Goal: Download file/media

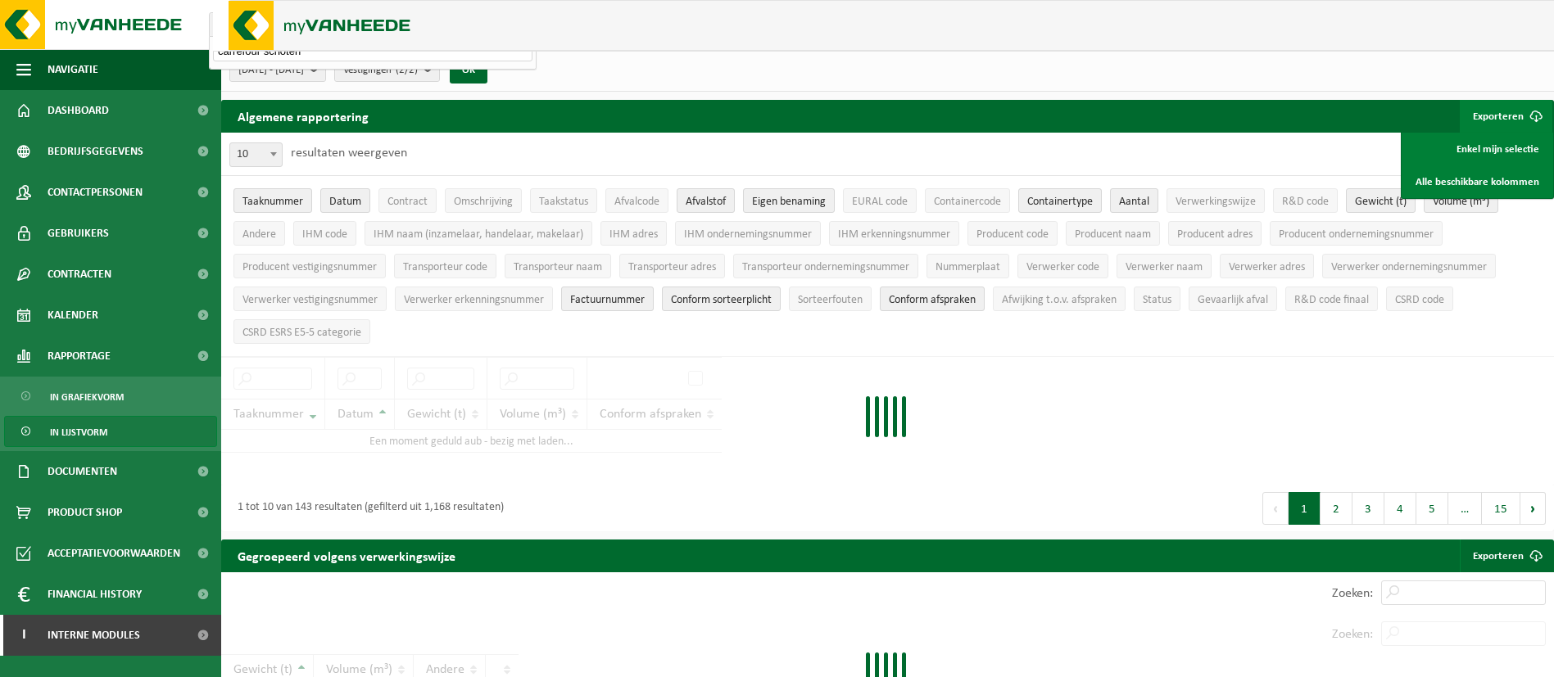
type input "carrefour schoten"
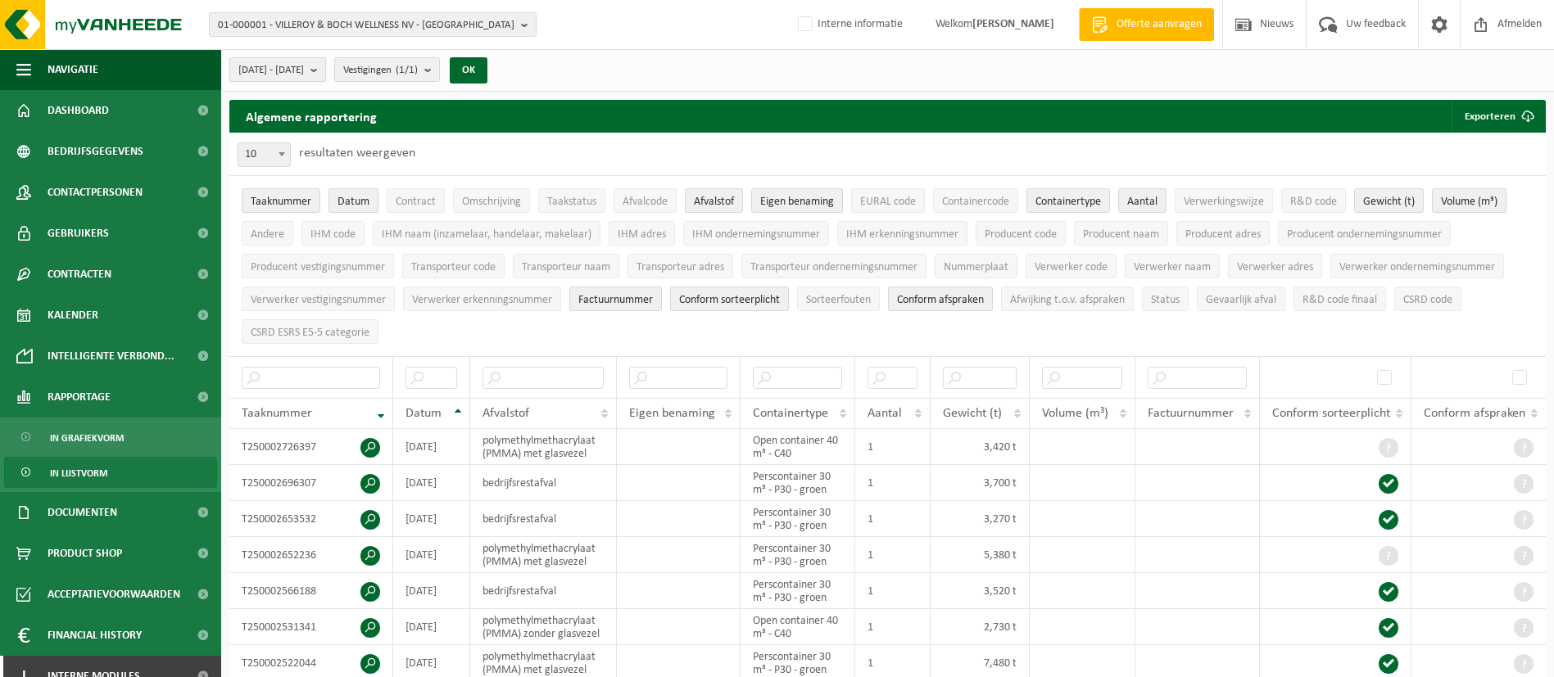
click at [326, 79] on button "[DATE] - [DATE]" at bounding box center [277, 69] width 97 height 25
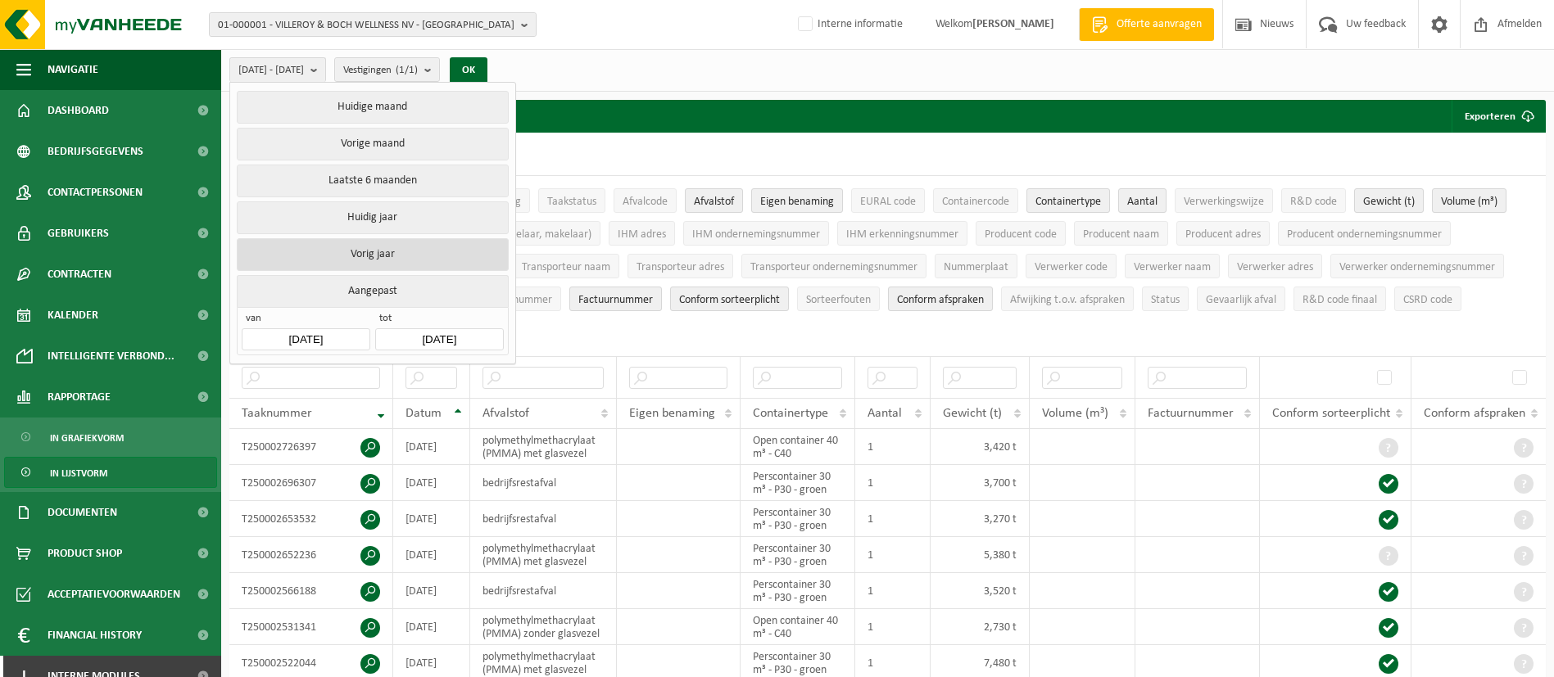
click at [378, 259] on button "Vorig jaar" at bounding box center [372, 254] width 271 height 33
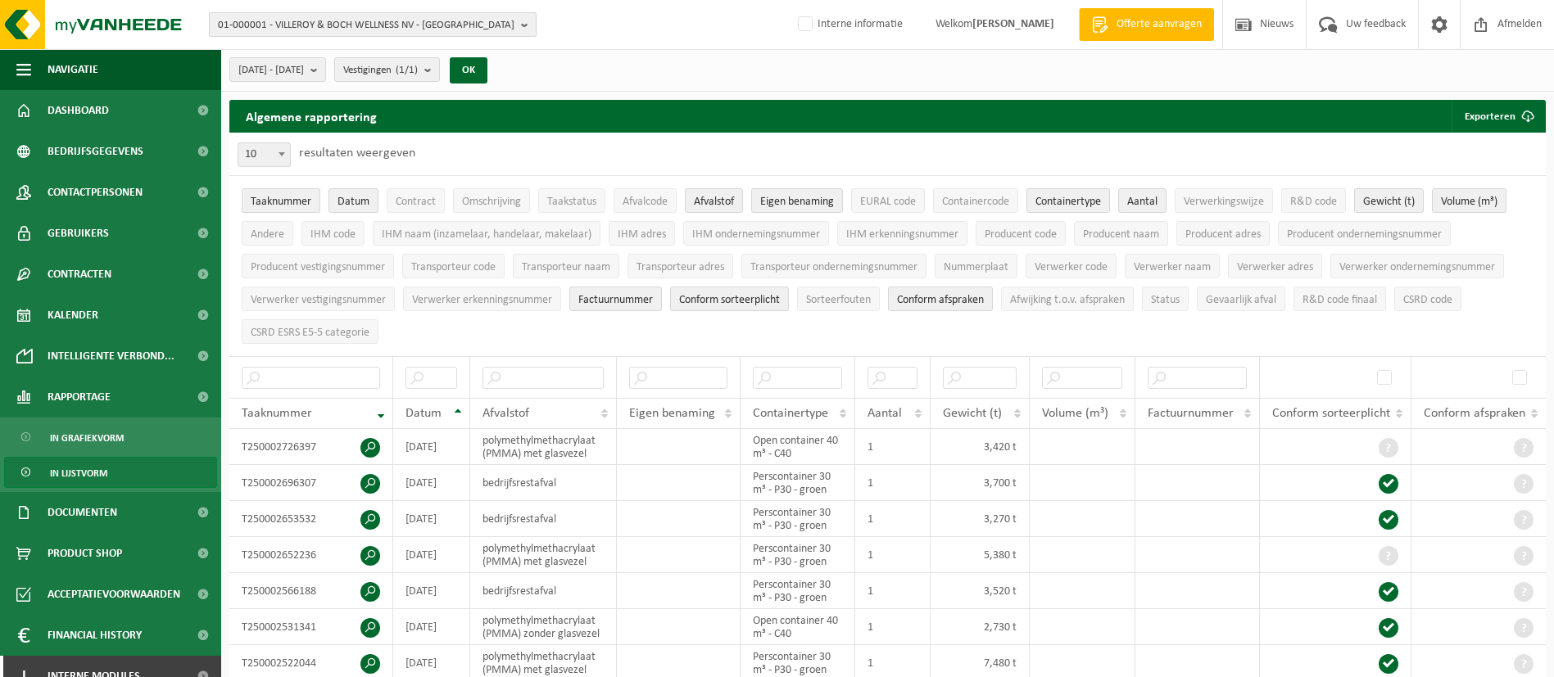
click at [402, 25] on span "01-000001 - VILLEROY & BOCH WELLNESS NV - ROESELARE" at bounding box center [366, 25] width 297 height 25
click at [381, 43] on input "text" at bounding box center [372, 51] width 319 height 20
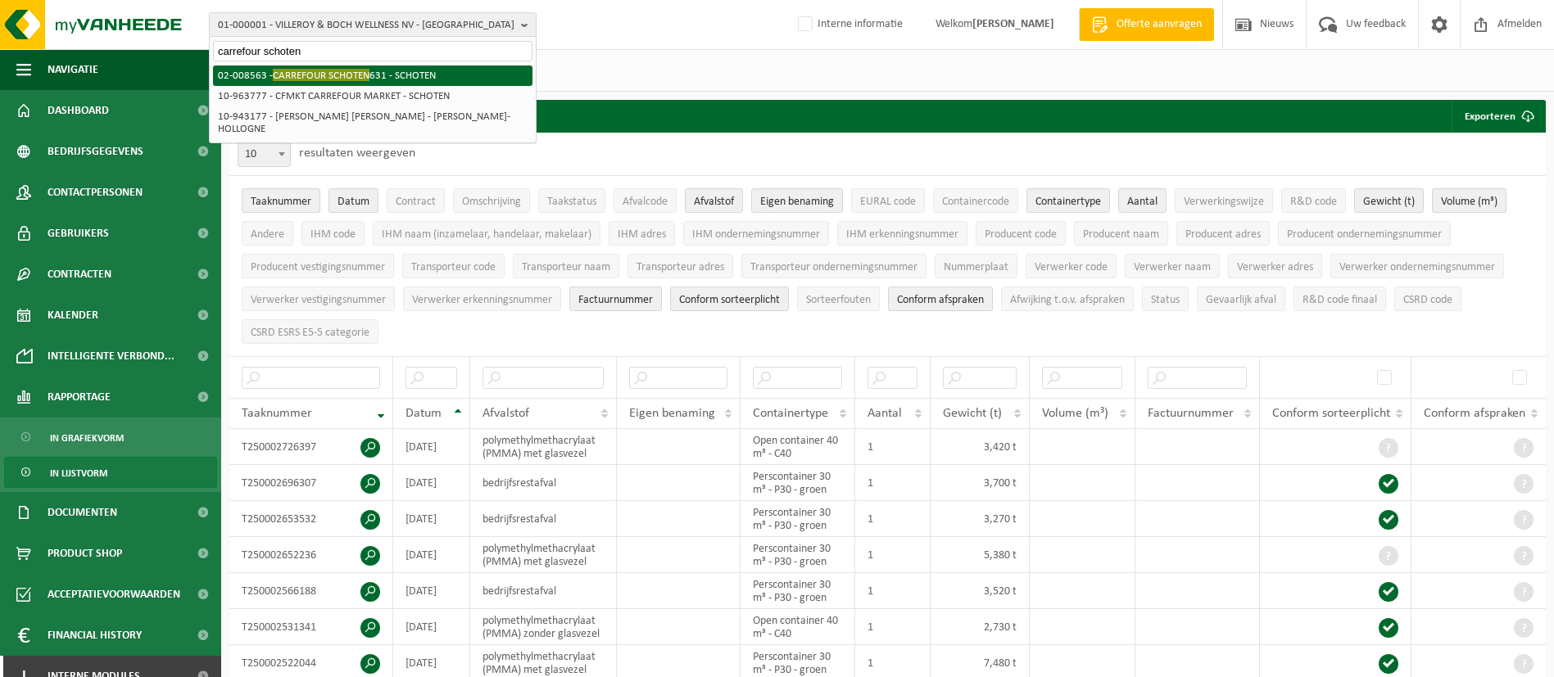
type input "carrefour schoten"
click at [371, 79] on li "02-008563 - CARREFOUR SCHOTEN 631 - SCHOTEN" at bounding box center [372, 76] width 319 height 20
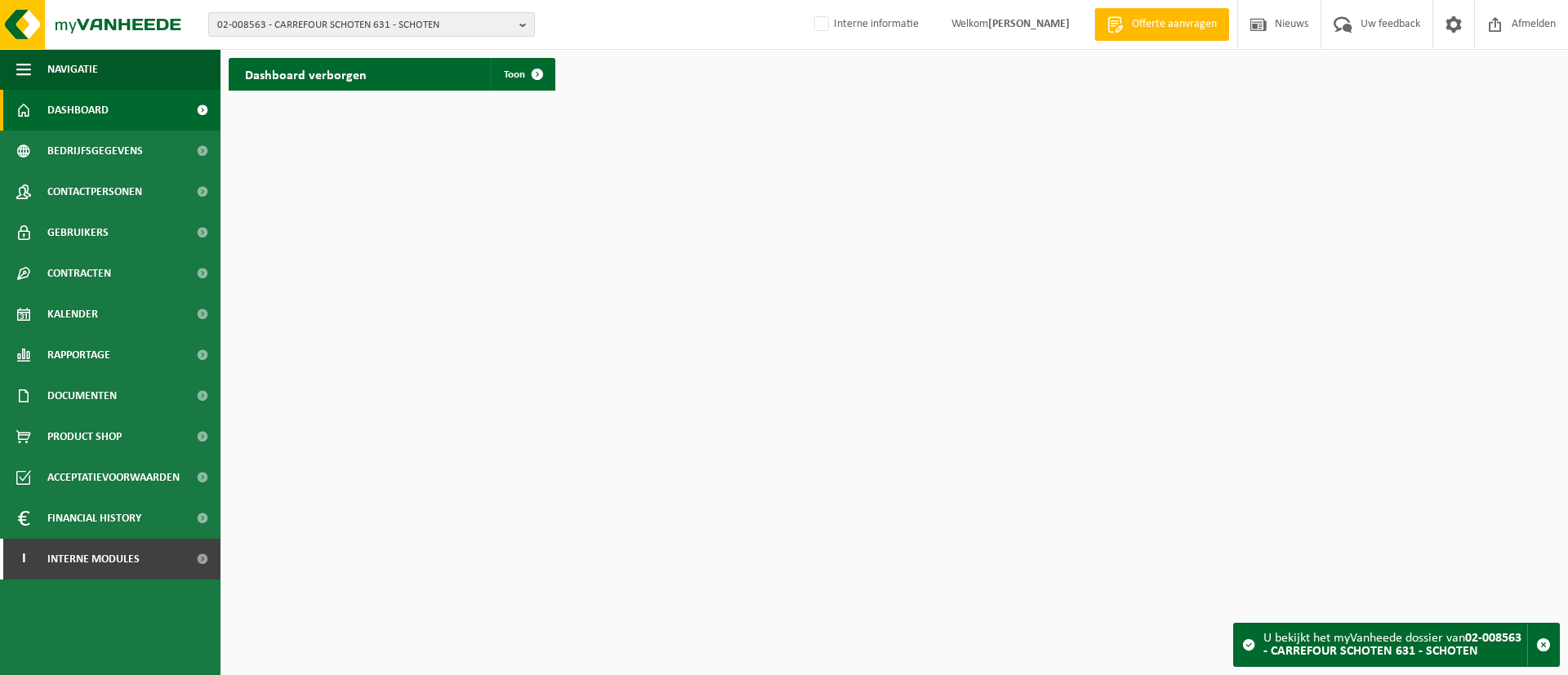
click at [431, 18] on span "02-008563 - CARREFOUR SCHOTEN 631 - SCHOTEN" at bounding box center [365, 25] width 296 height 25
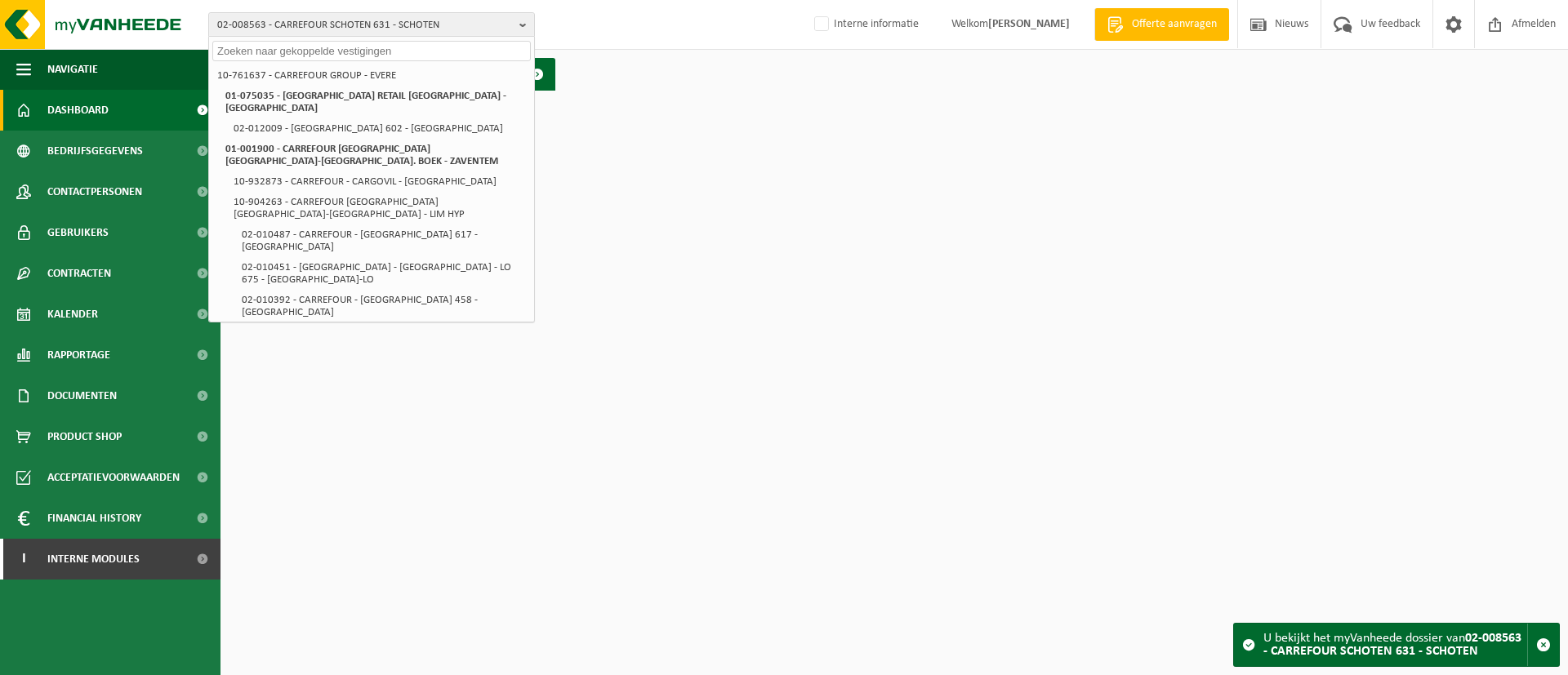
click at [677, 39] on div "02-008563 - CARREFOUR SCHOTEN 631 - SCHOTEN 10-761637 - CARREFOUR GROUP - EVERE…" at bounding box center [784, 25] width 1568 height 50
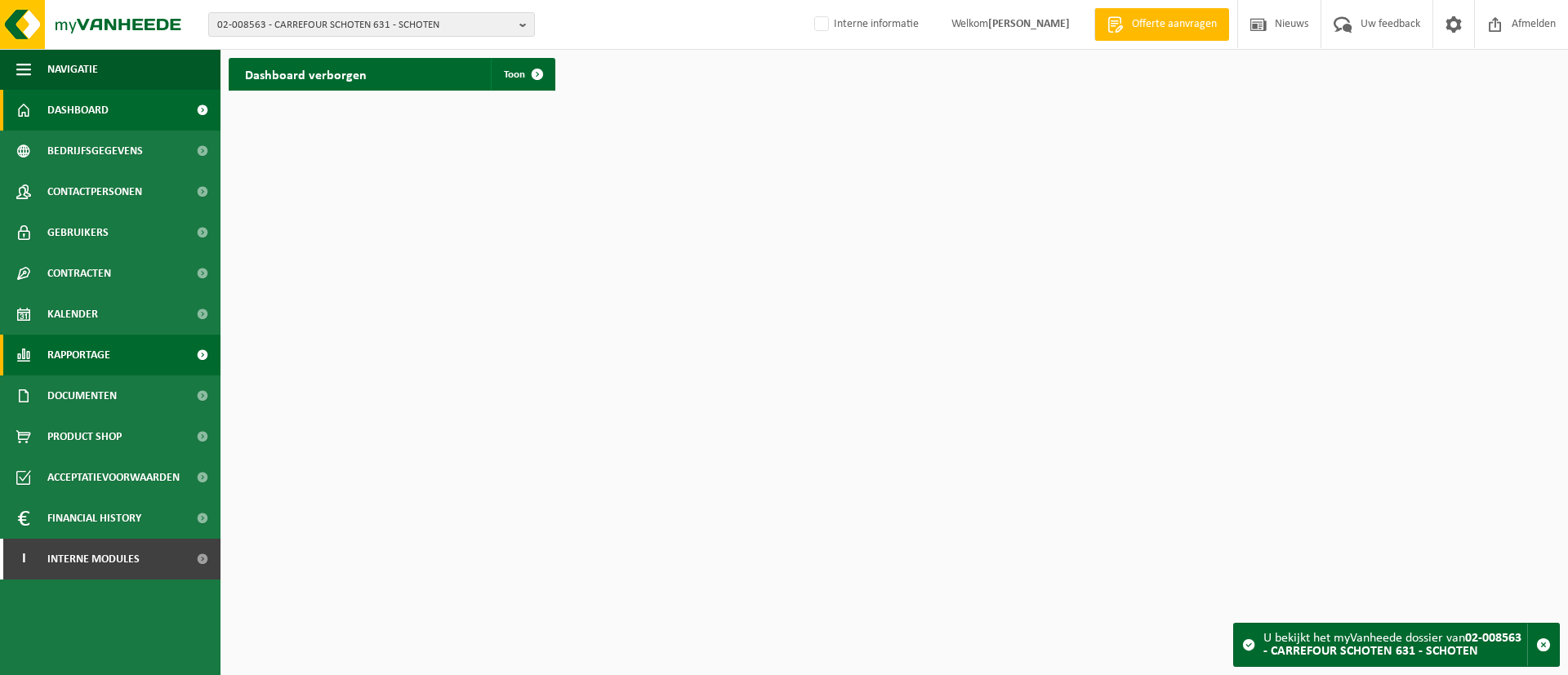
click at [102, 341] on span "Rapportage" at bounding box center [79, 355] width 63 height 41
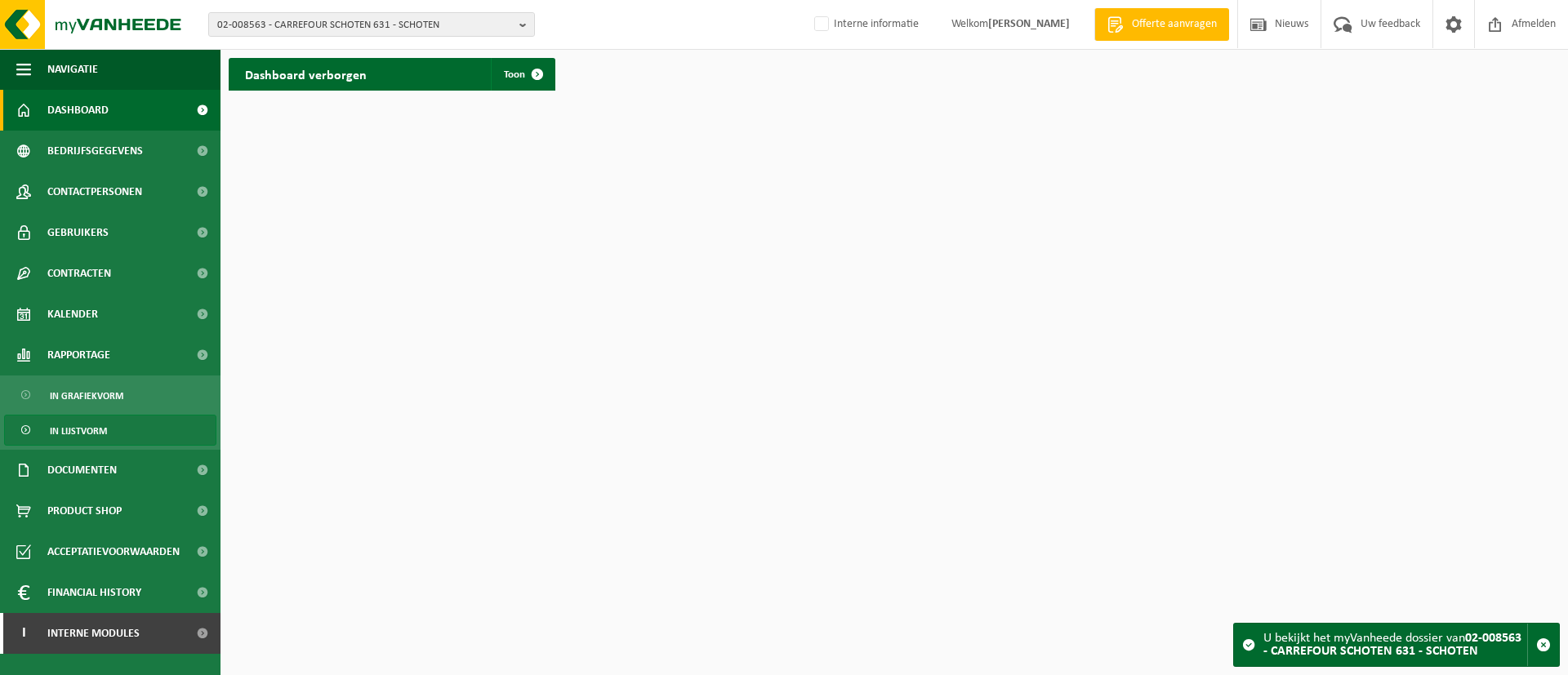
click at [93, 431] on span "In lijstvorm" at bounding box center [78, 431] width 57 height 31
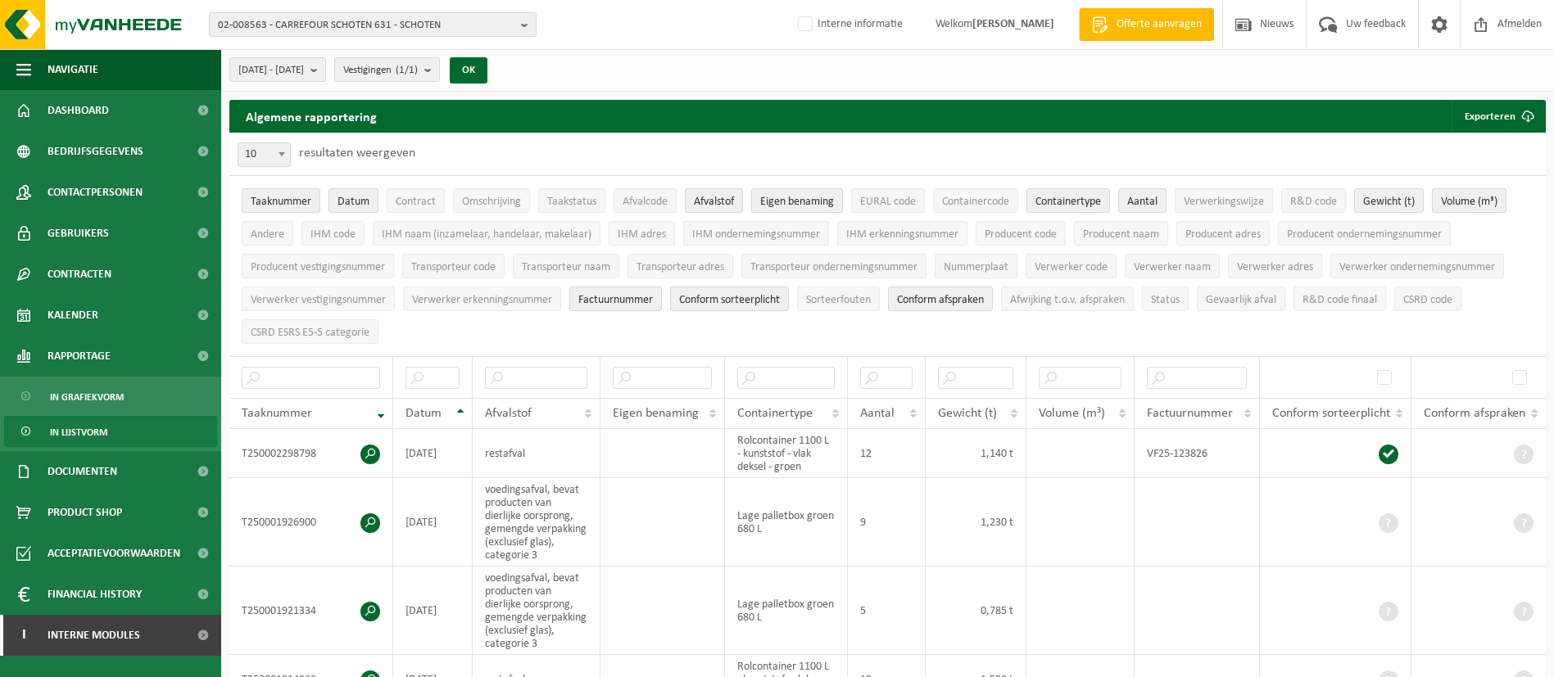
click at [342, 85] on div "2025-04-01 - 2025-09-24 Huidige maand Vorige maand Laatste 6 maanden Huidig jaa…" at bounding box center [363, 69] width 284 height 35
click at [304, 74] on span "2025-04-01 - 2025-09-24" at bounding box center [271, 70] width 66 height 25
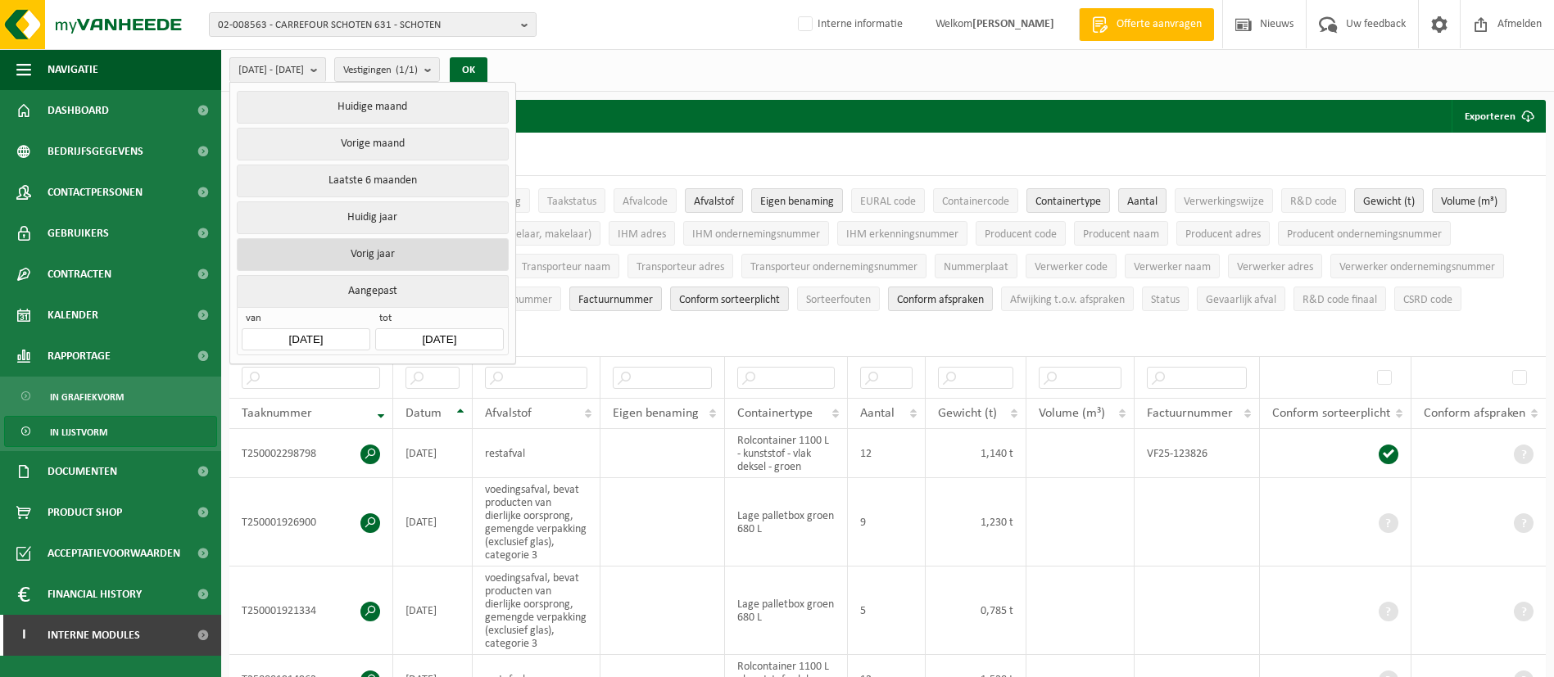
click at [368, 250] on button "Vorig jaar" at bounding box center [372, 254] width 271 height 33
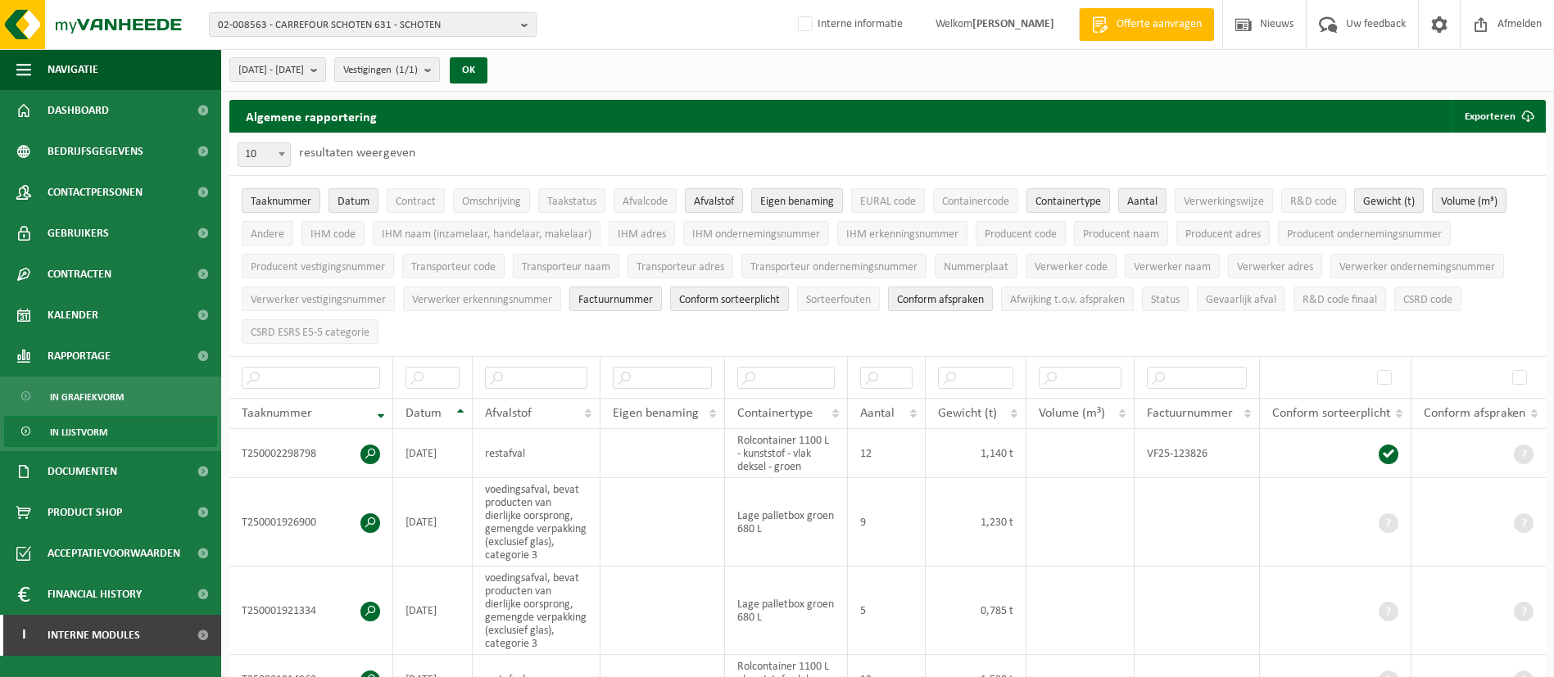
type input "2024-01-01"
click at [304, 61] on span "2024-01-01 - 2024-12-31" at bounding box center [271, 70] width 66 height 25
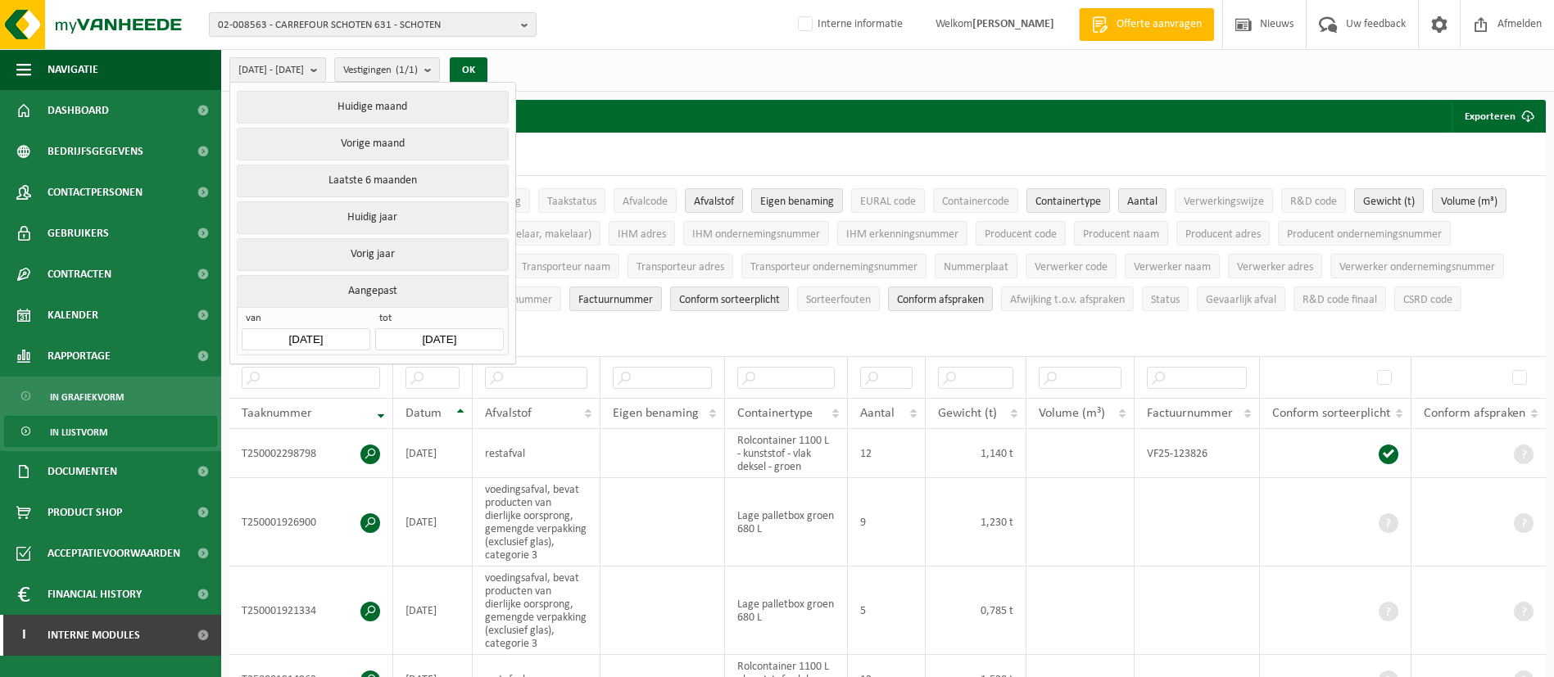
click at [453, 343] on input "2024-12-31" at bounding box center [439, 339] width 128 height 22
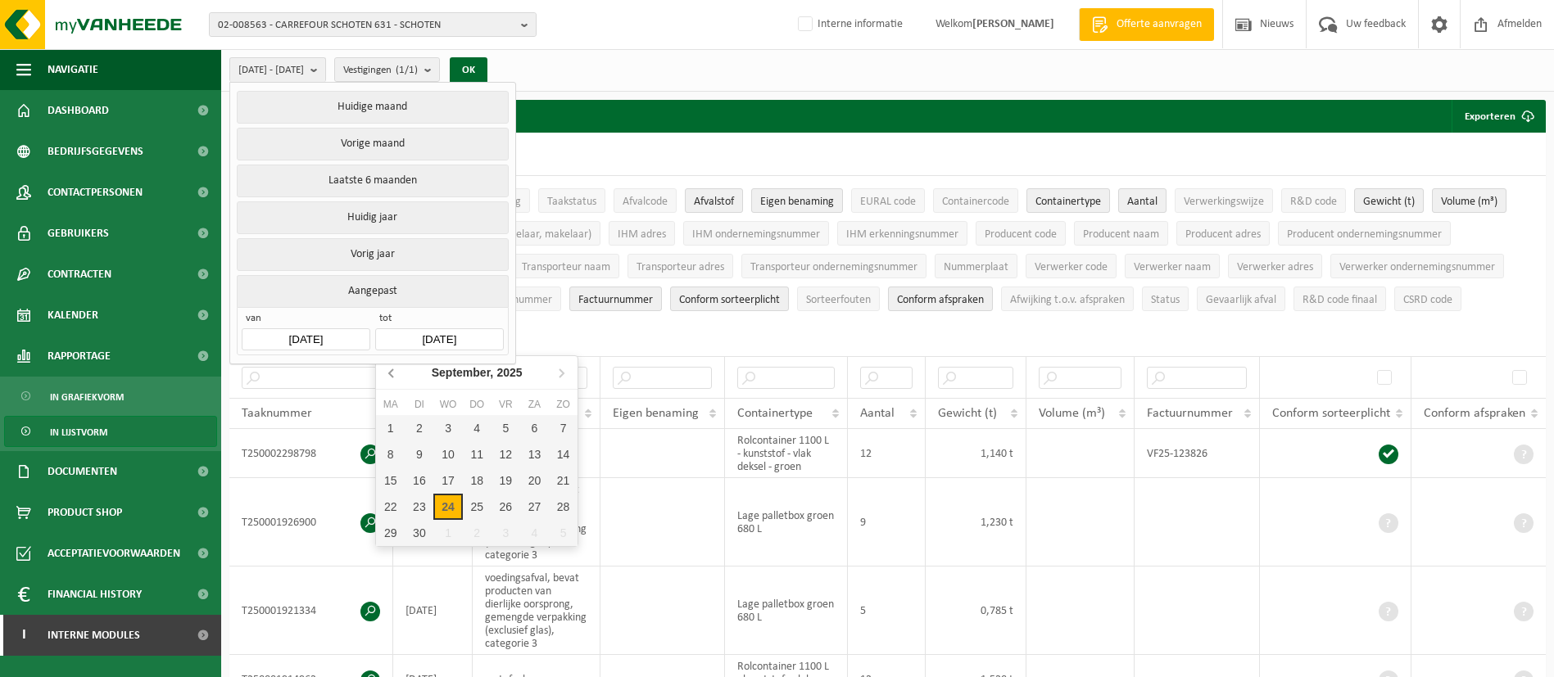
click at [383, 375] on icon at bounding box center [392, 373] width 26 height 26
click at [555, 533] on div "31" at bounding box center [563, 533] width 29 height 26
type input "2025-08-31"
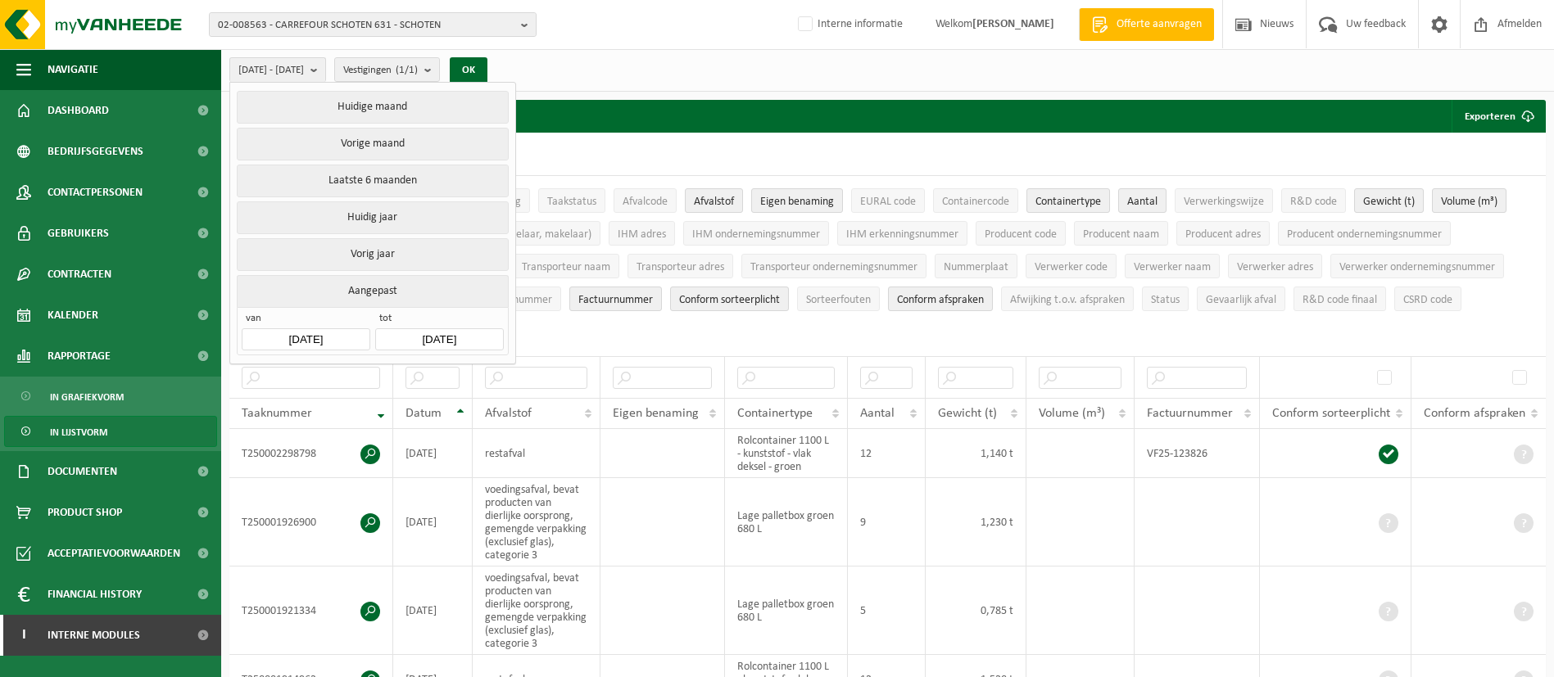
click at [489, 72] on div "OK" at bounding box center [468, 70] width 41 height 26
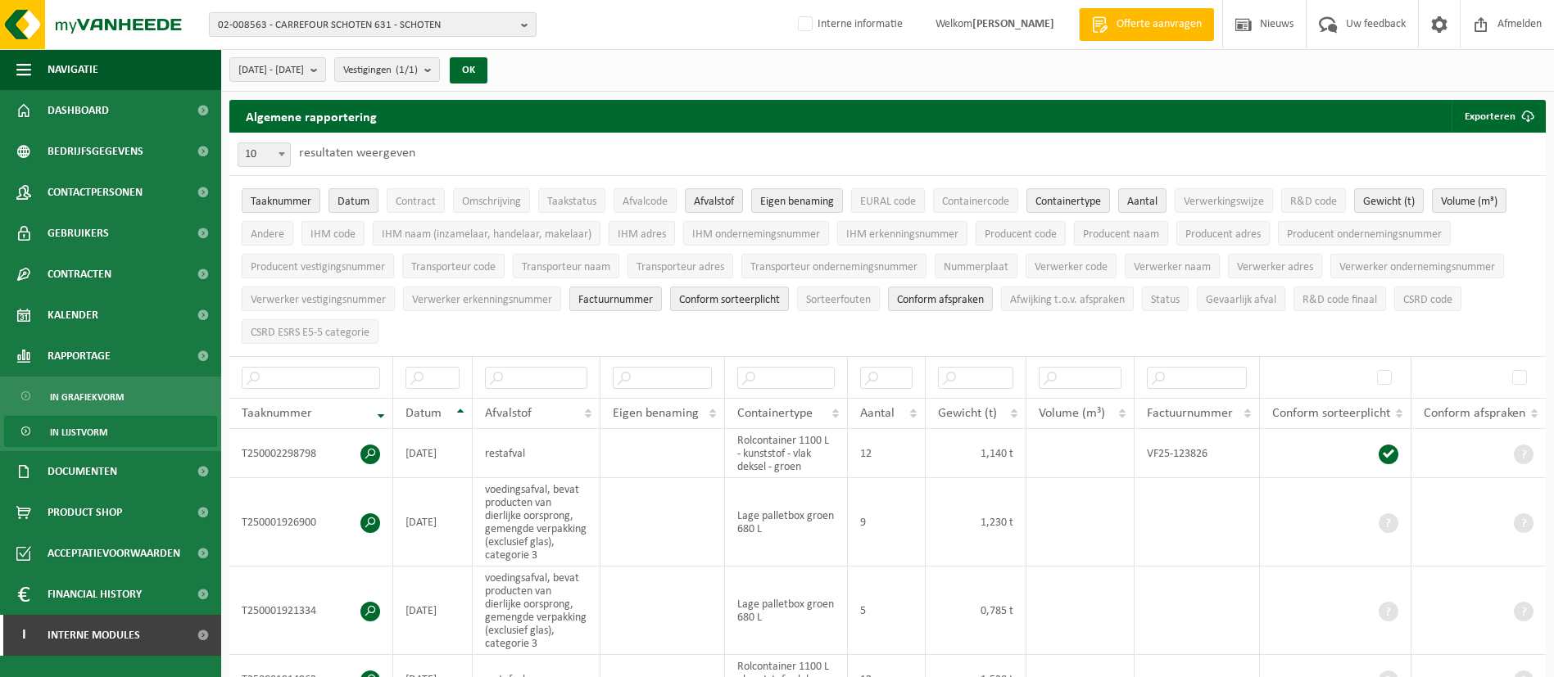
click at [489, 72] on div "OK" at bounding box center [468, 70] width 41 height 26
click at [487, 72] on button "OK" at bounding box center [469, 70] width 38 height 26
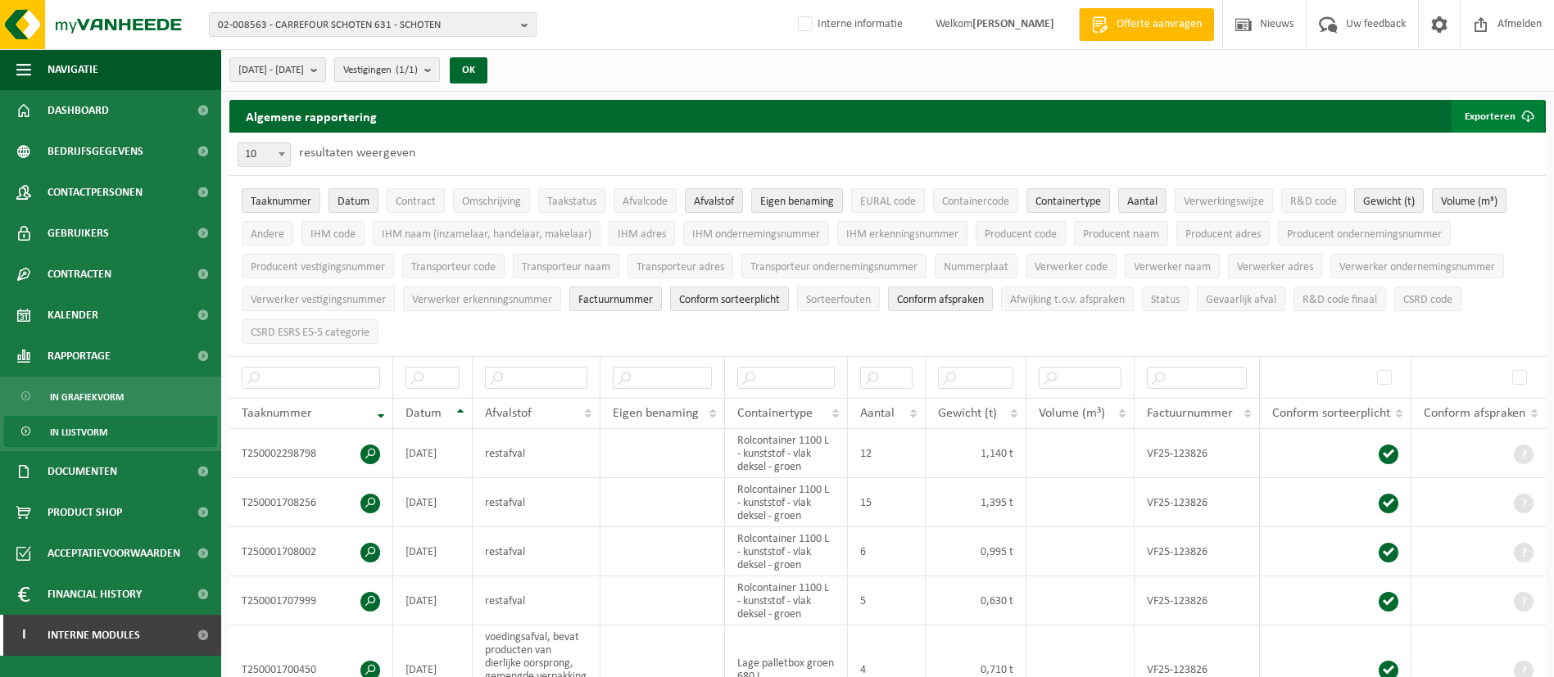
click at [1520, 116] on span "submit" at bounding box center [1527, 116] width 33 height 33
click at [1445, 173] on link "Alle beschikbare kolommen" at bounding box center [1469, 181] width 148 height 33
click at [343, 84] on div "2025-04-01 - 2025-08-31 Huidige maand Vorige maand Laatste 6 maanden Huidig jaa…" at bounding box center [363, 69] width 284 height 35
click at [304, 79] on span "2025-04-01 - 2025-08-31" at bounding box center [271, 70] width 66 height 25
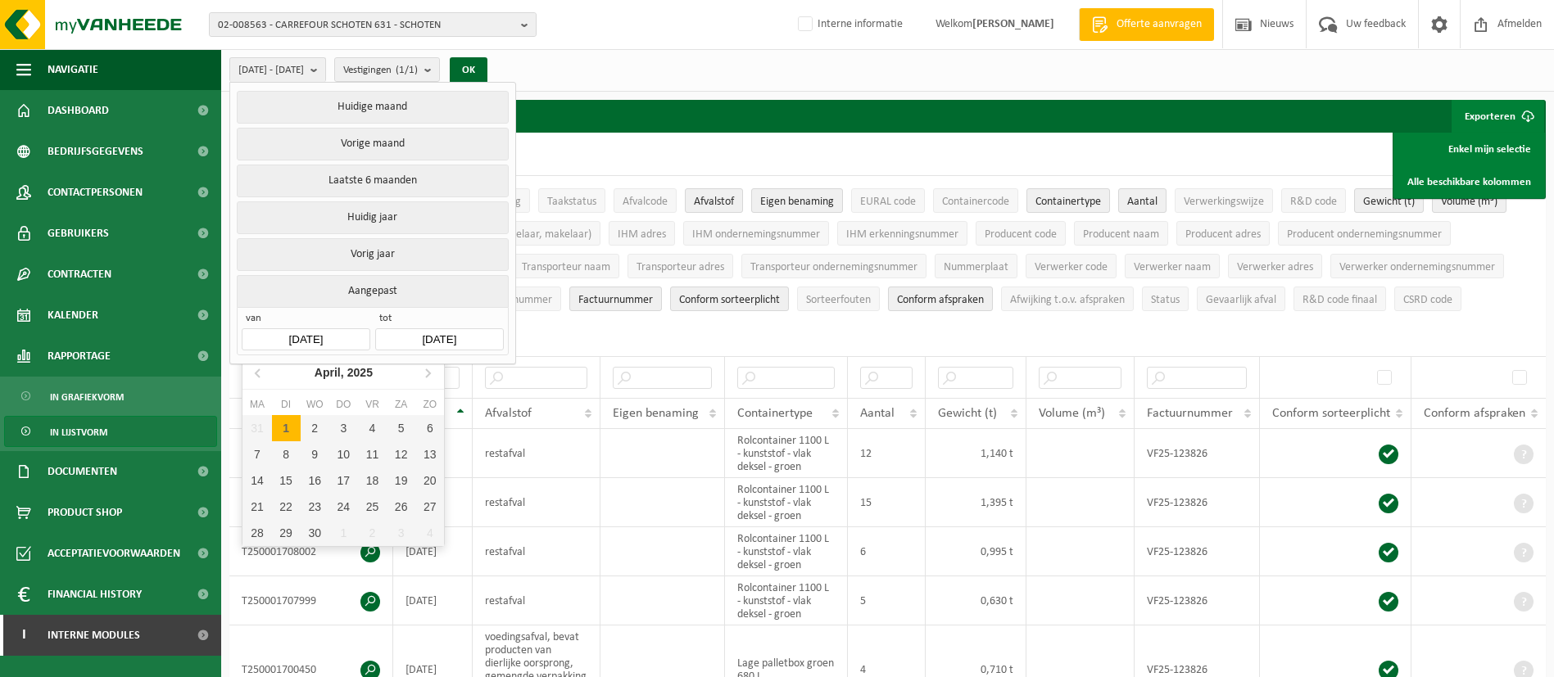
click at [324, 329] on input "2025-04-01" at bounding box center [306, 339] width 128 height 22
click at [263, 370] on icon at bounding box center [259, 373] width 26 height 26
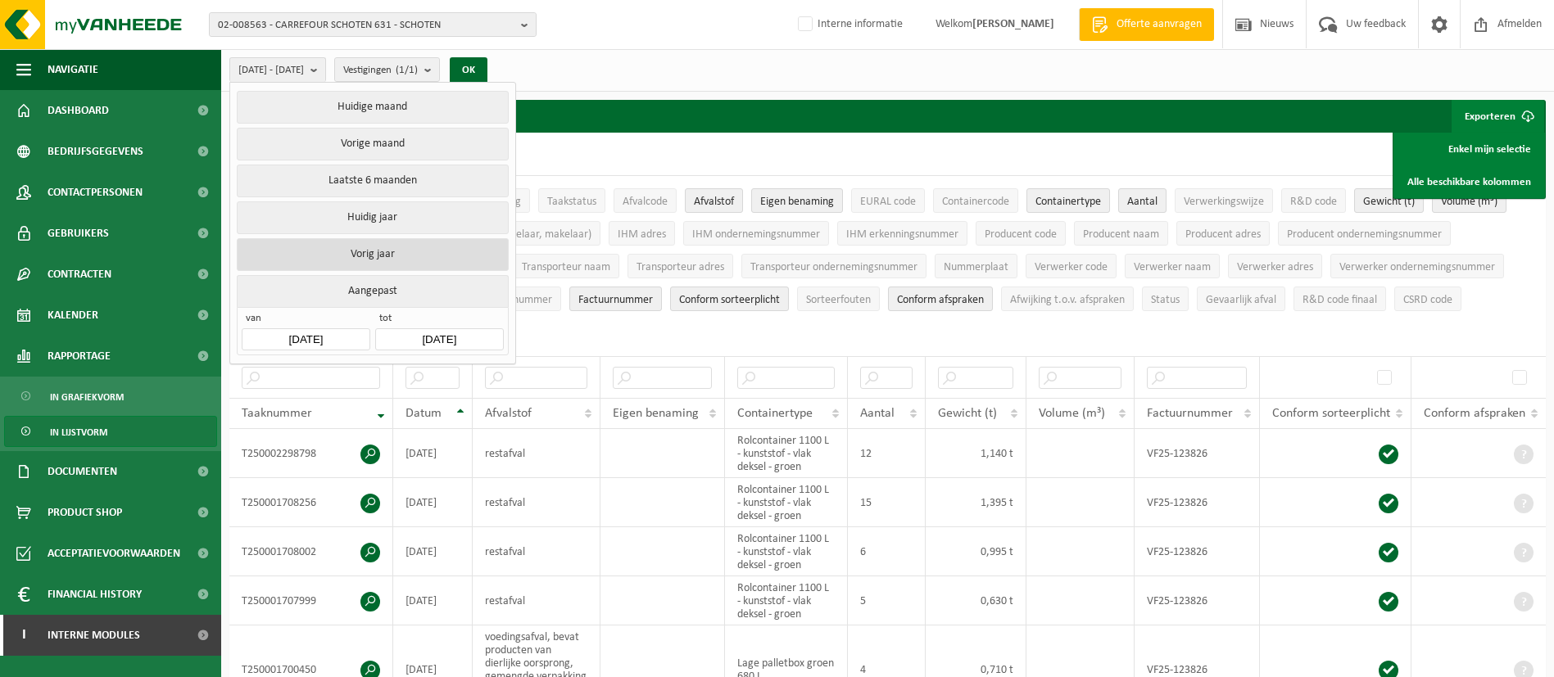
click at [374, 247] on button "Vorig jaar" at bounding box center [372, 254] width 271 height 33
type input "2024-01-01"
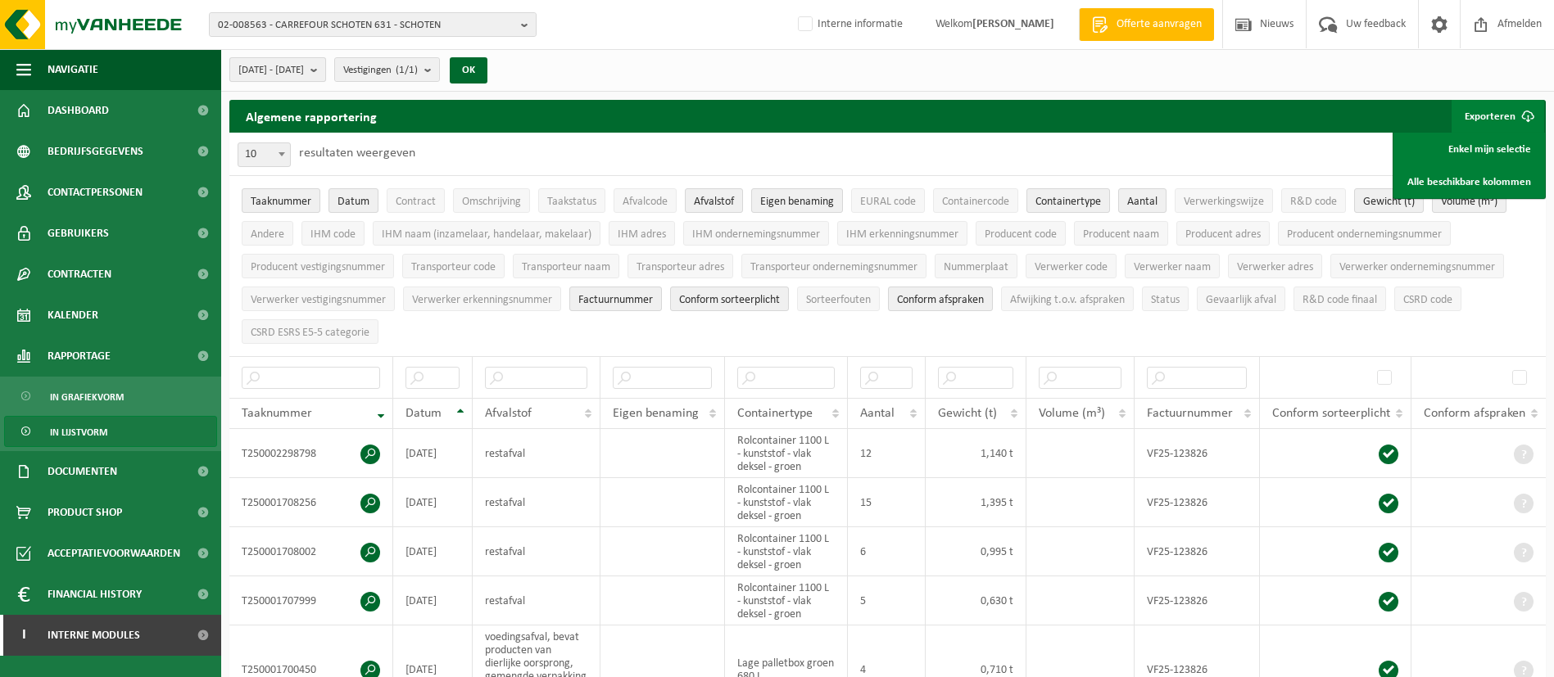
click at [304, 66] on span "2024-01-01 - 2024-12-31" at bounding box center [271, 70] width 66 height 25
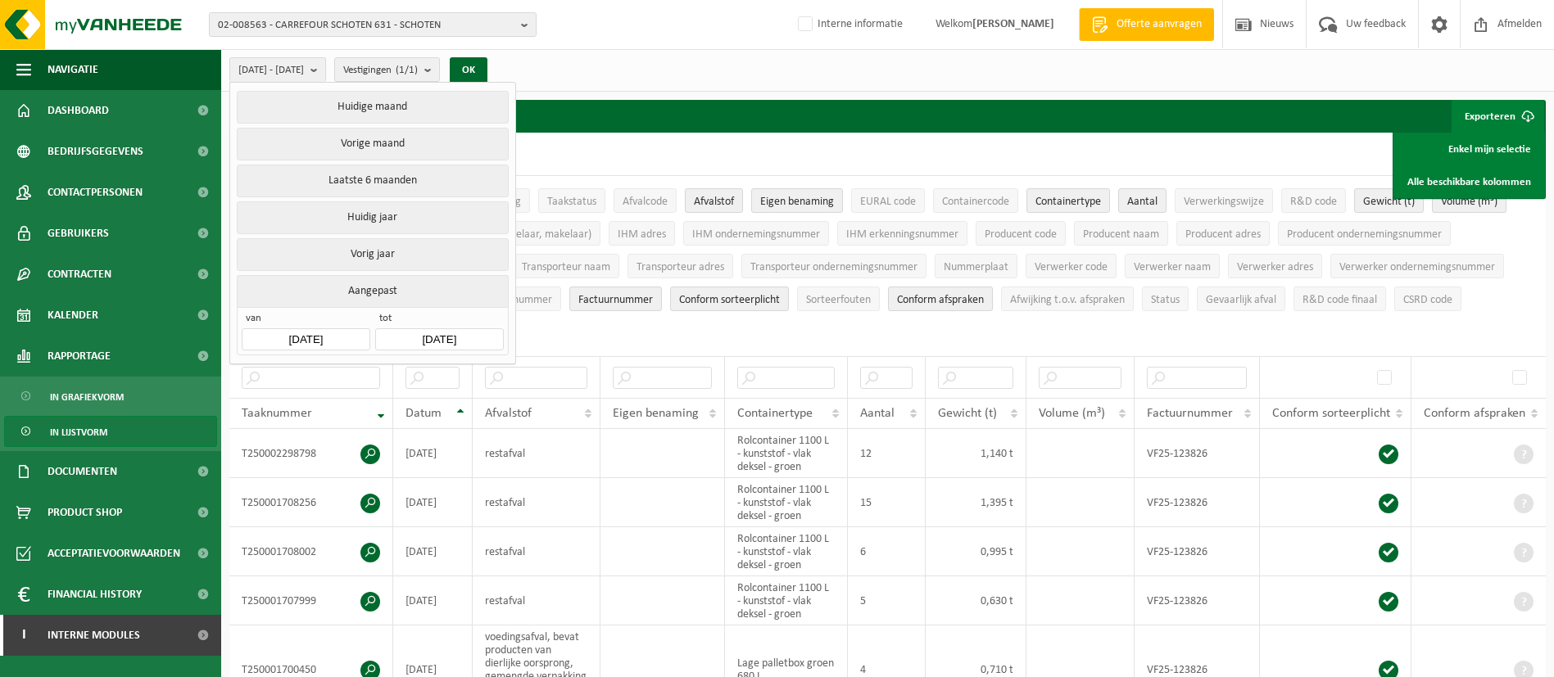
click at [324, 335] on input "2024-01-01" at bounding box center [306, 339] width 128 height 22
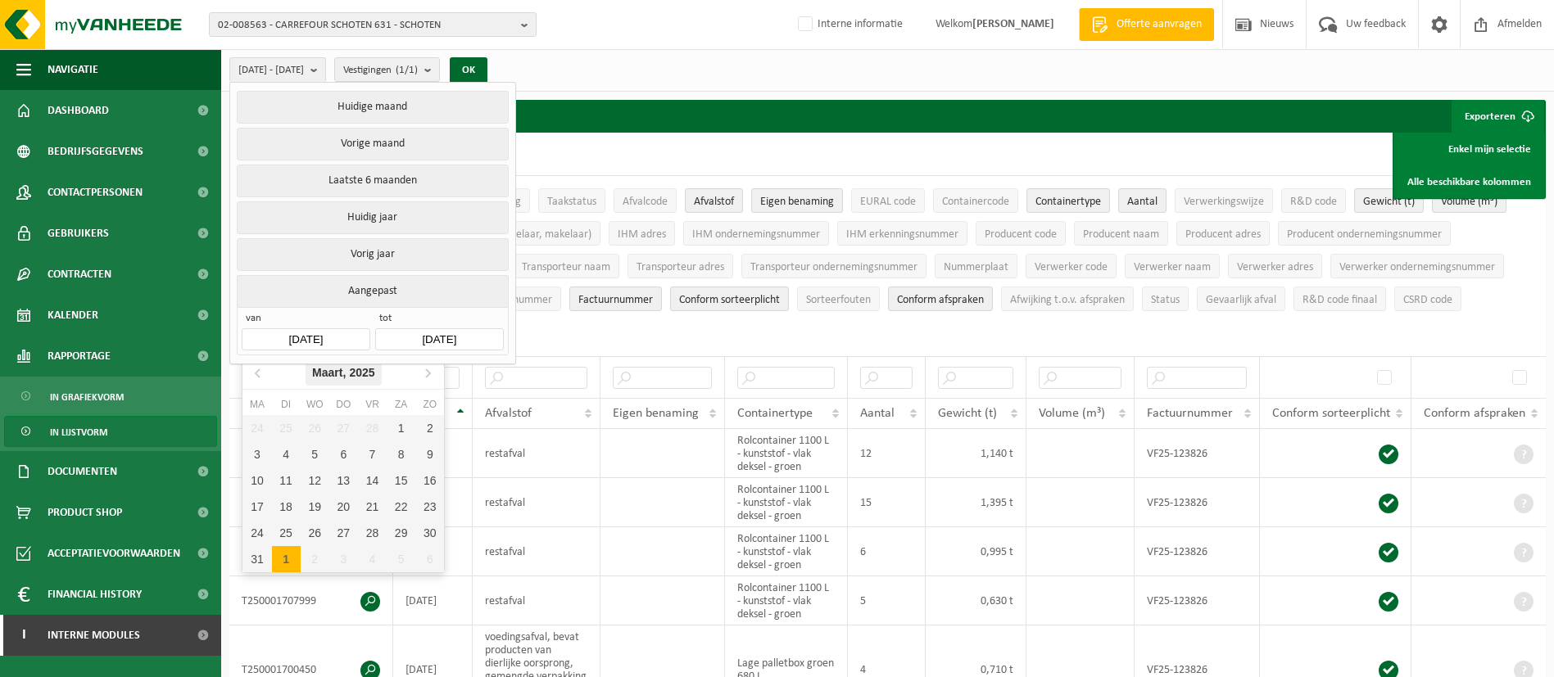
click at [340, 377] on div "Maart, 2025" at bounding box center [344, 373] width 76 height 26
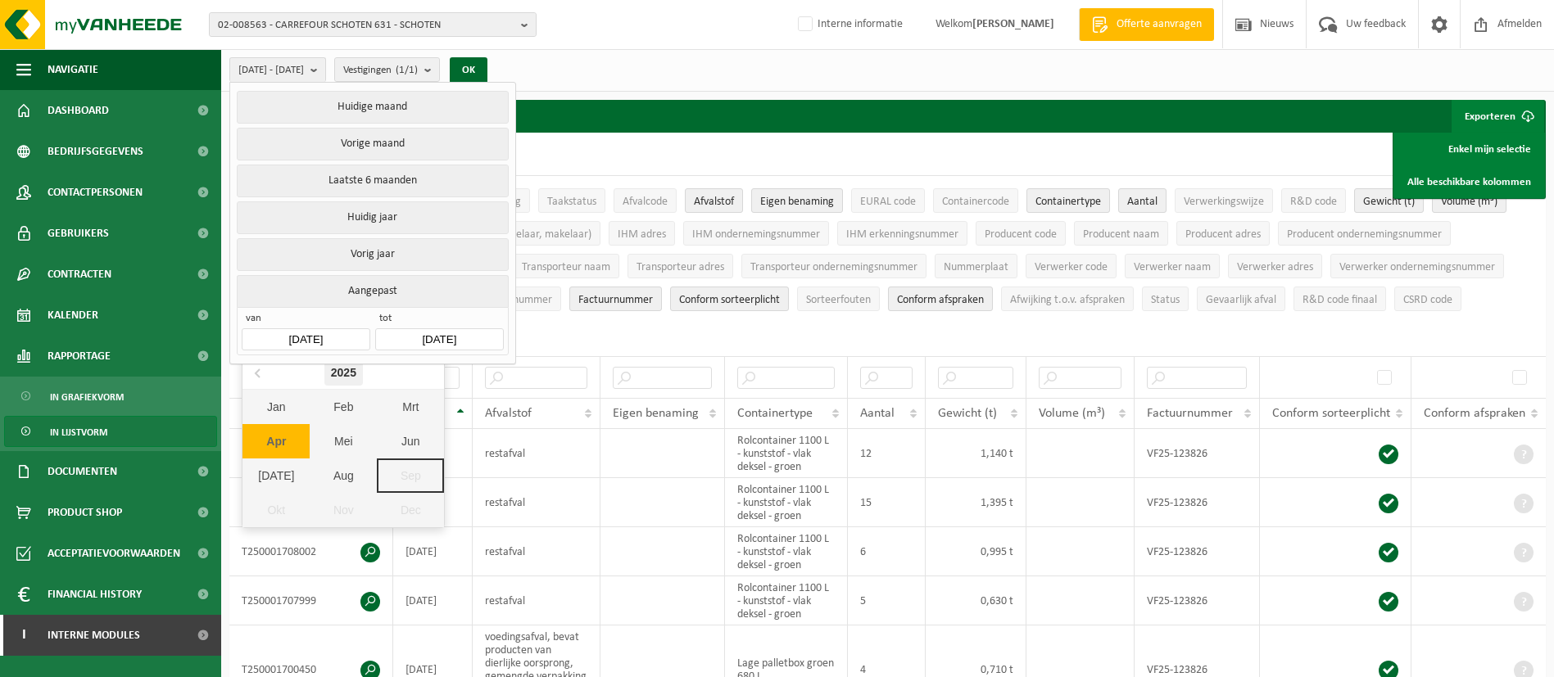
click at [338, 375] on div "2025" at bounding box center [343, 373] width 39 height 26
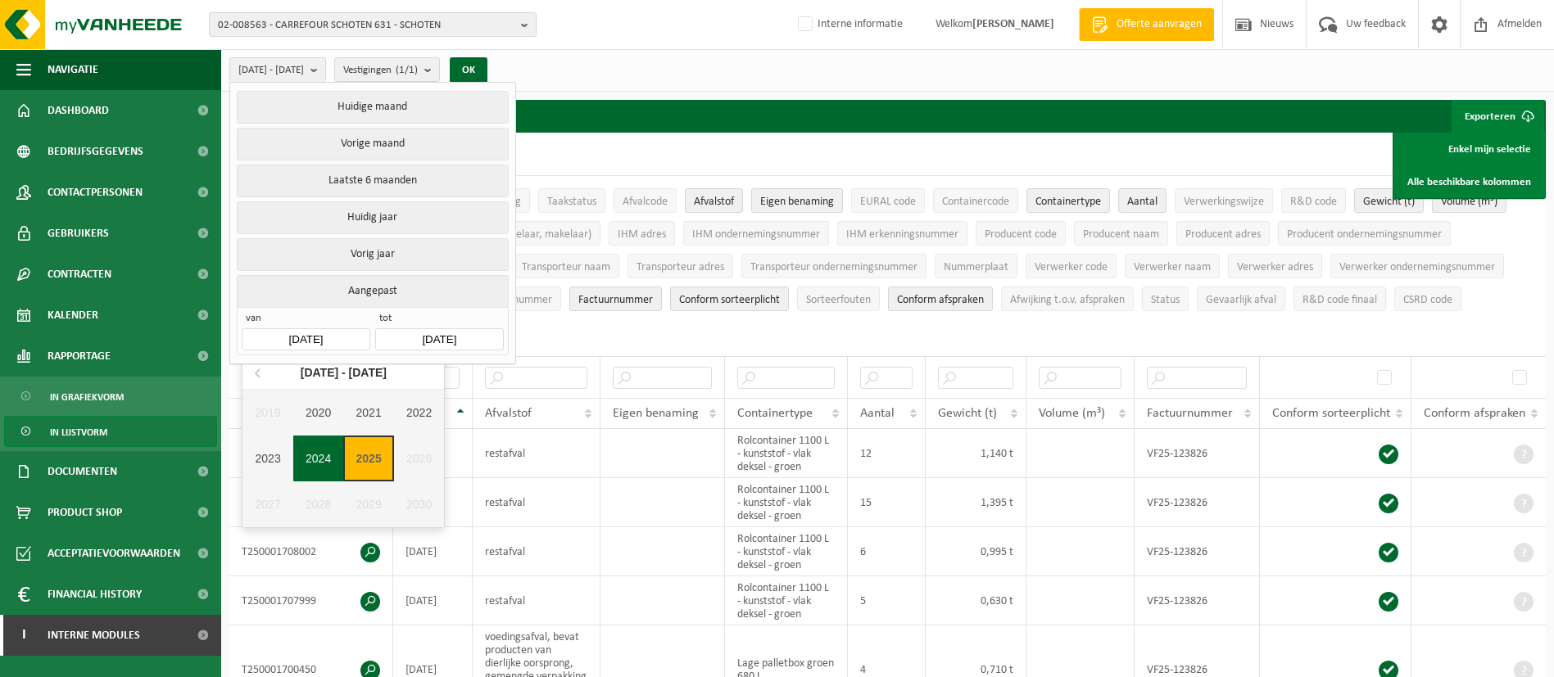
click at [319, 455] on div "2024" at bounding box center [318, 459] width 51 height 46
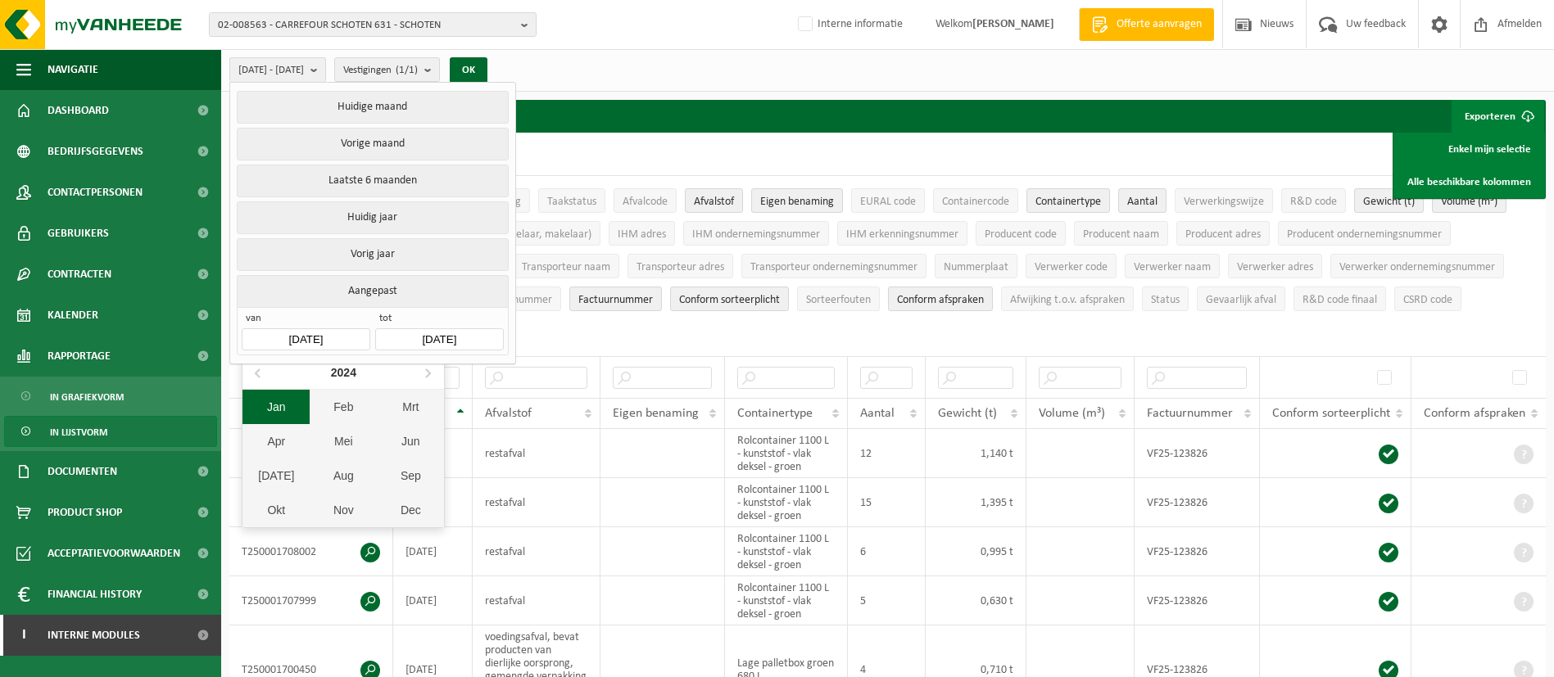
click at [274, 423] on div "Jan" at bounding box center [275, 407] width 67 height 34
click at [254, 428] on div "1" at bounding box center [256, 428] width 29 height 26
type input "2025-08-31"
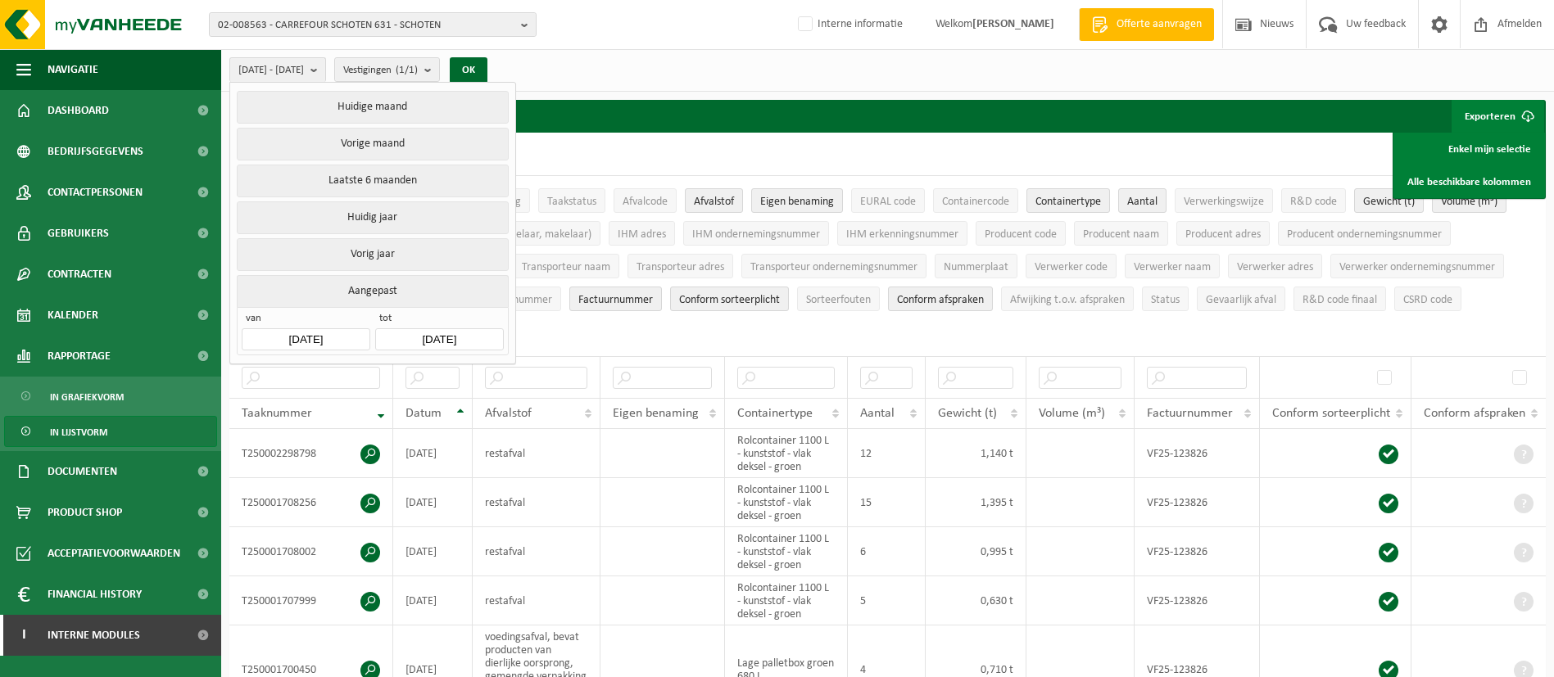
click at [433, 328] on input "2025-08-31" at bounding box center [439, 339] width 128 height 22
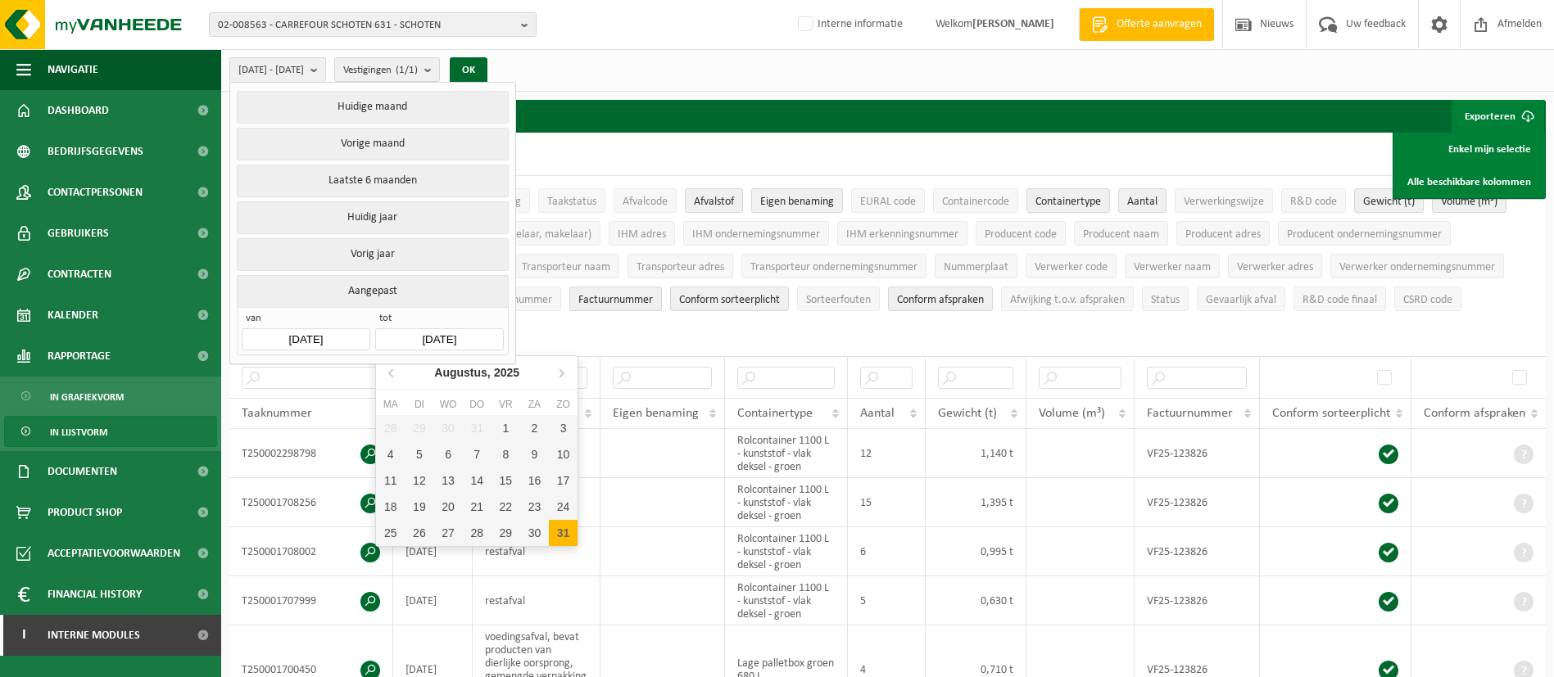
click at [559, 532] on div "31" at bounding box center [563, 533] width 29 height 26
type input "2024-01-01"
click at [550, 530] on div "31" at bounding box center [563, 533] width 29 height 26
type input "2025-08-31"
type input "2024-01-01"
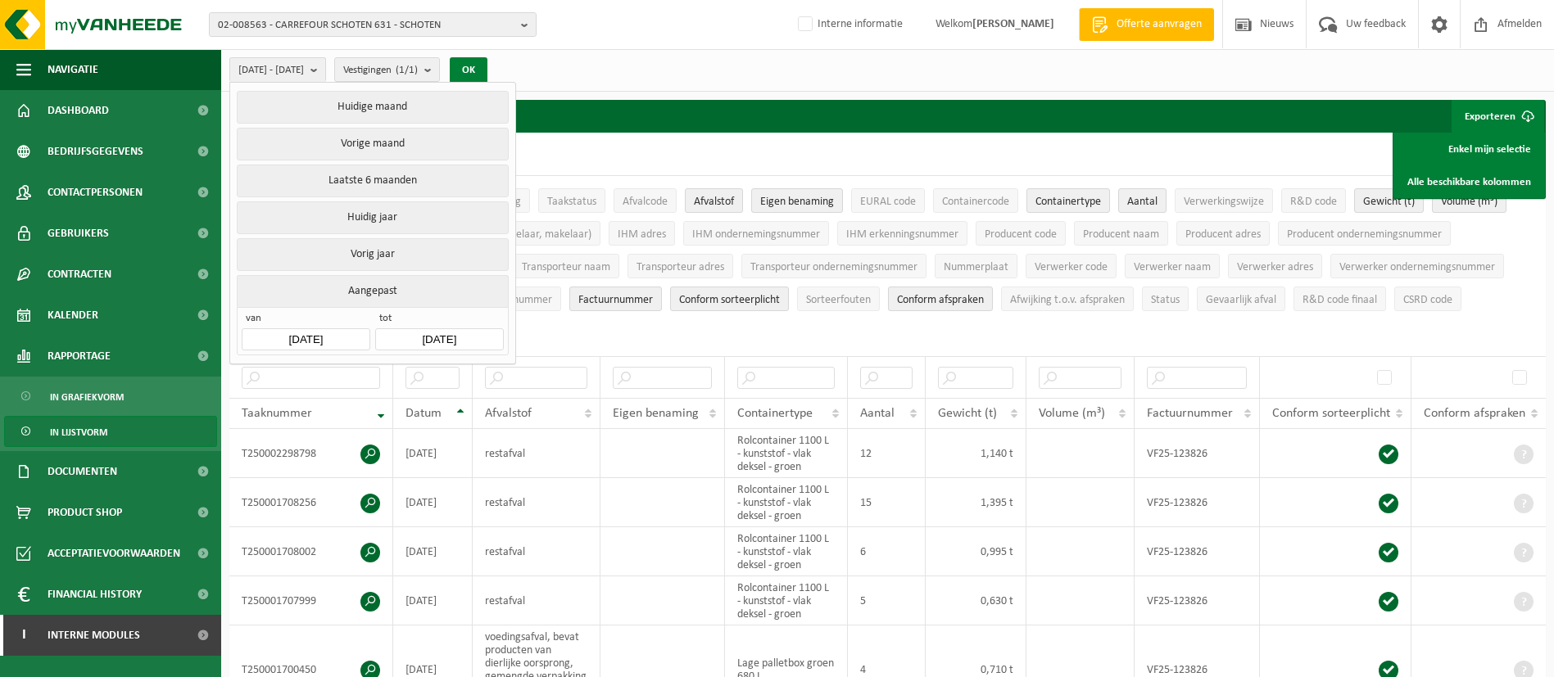
click at [487, 58] on button "OK" at bounding box center [469, 70] width 38 height 26
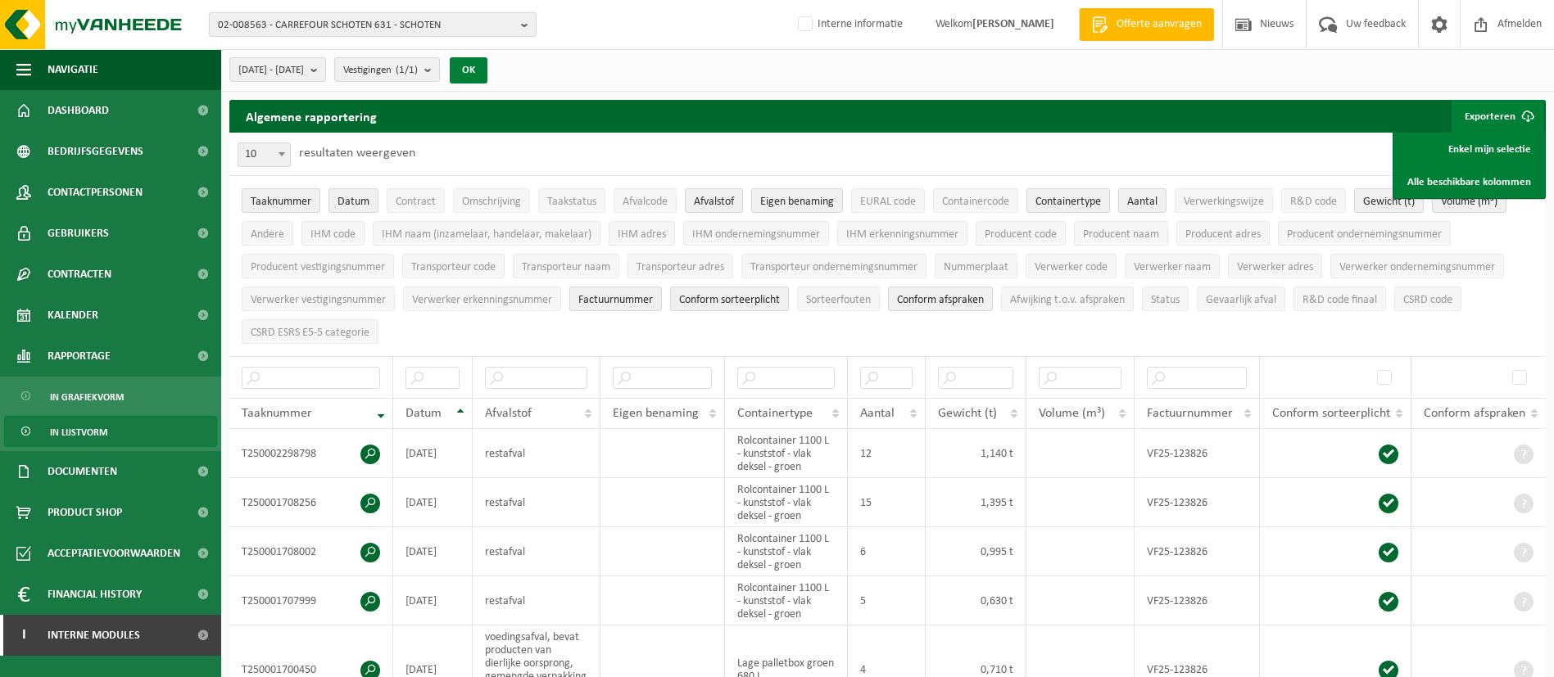
click at [487, 58] on button "OK" at bounding box center [469, 70] width 38 height 26
click at [1464, 186] on link "Alle beschikbare kolommen" at bounding box center [1469, 181] width 148 height 33
